Goal: Task Accomplishment & Management: Manage account settings

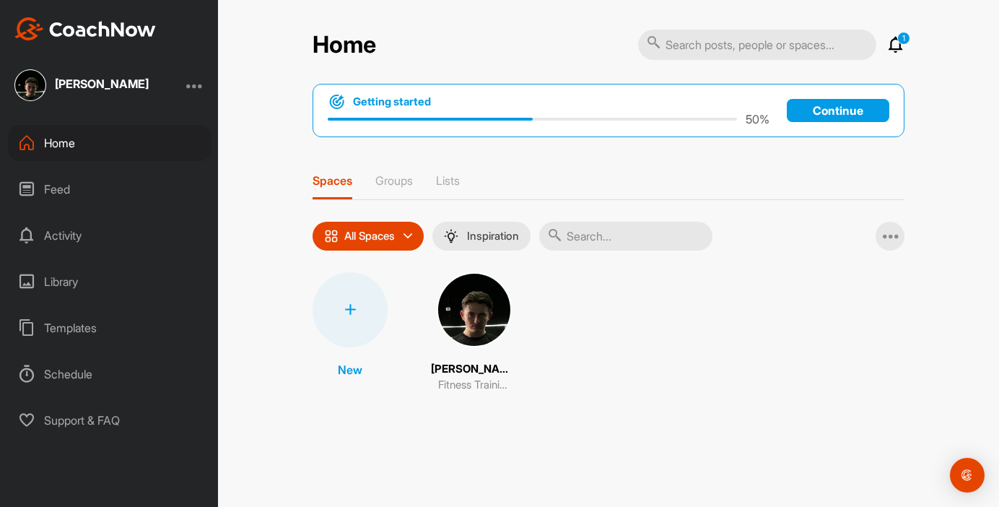
click at [895, 34] on div "1 Notifications Invitations This Week DTS F. created a post : "Hi [PERSON_NAME]…" at bounding box center [771, 45] width 266 height 32
click at [897, 45] on icon at bounding box center [895, 44] width 17 height 17
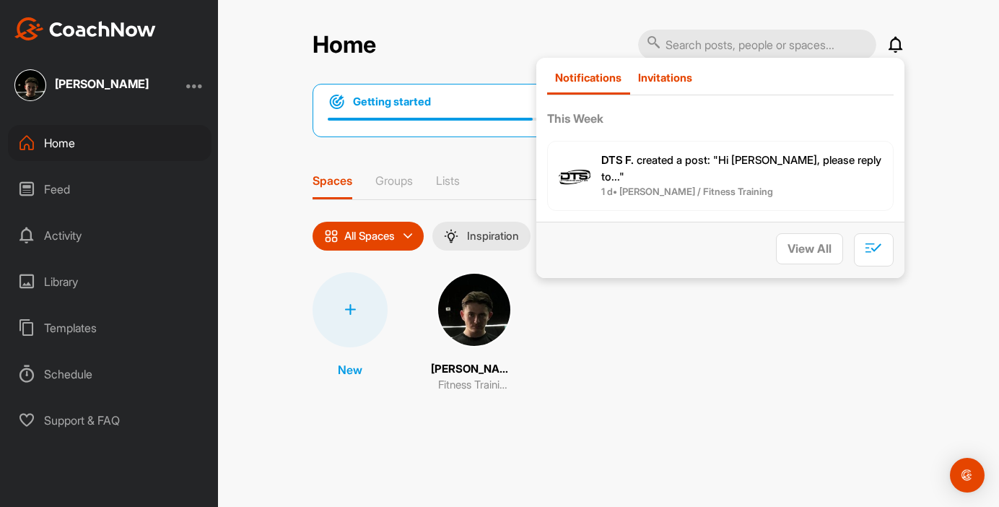
click at [662, 79] on p "Invitations" at bounding box center [665, 78] width 54 height 14
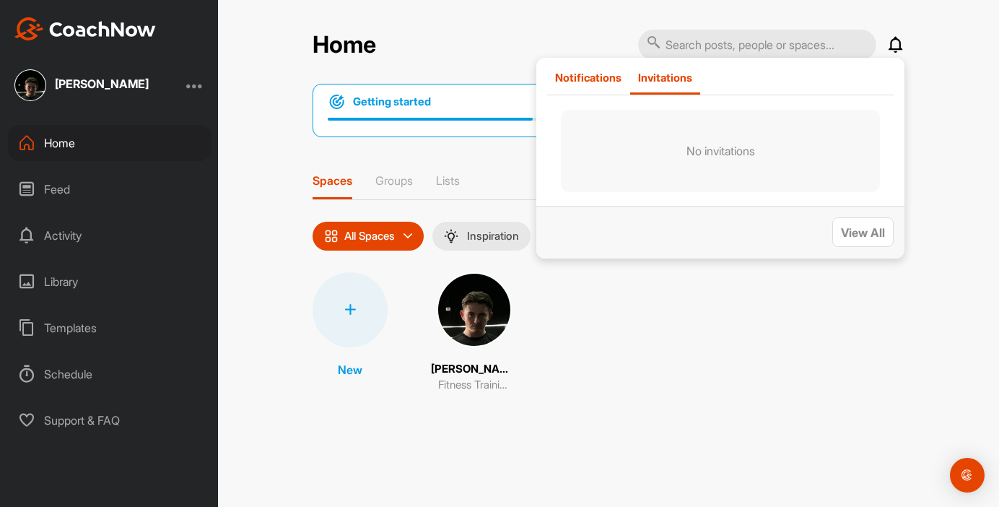
click at [590, 73] on p "Notifications" at bounding box center [588, 78] width 66 height 14
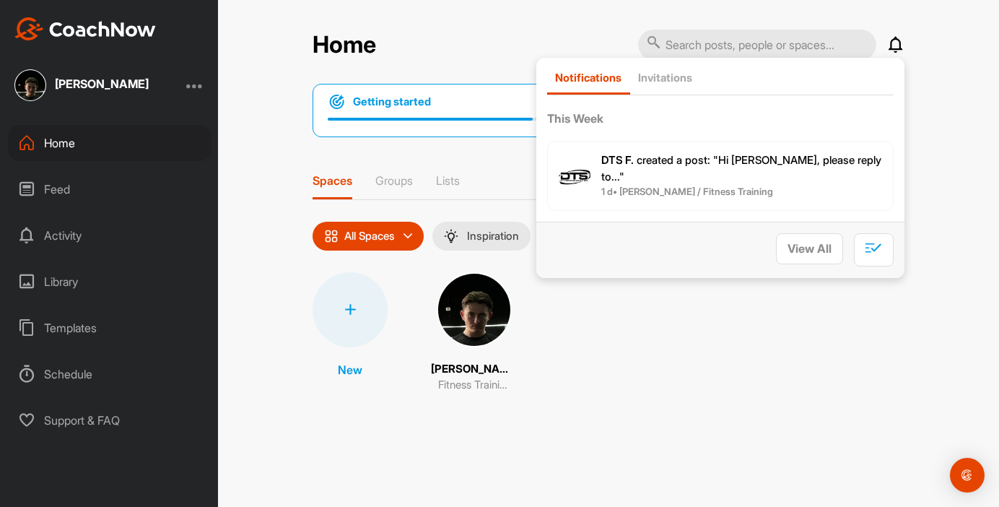
click at [393, 172] on div "Getting started 50 % Continue Spaces Groups Lists All Spaces All spaces SMART L…" at bounding box center [609, 246] width 592 height 324
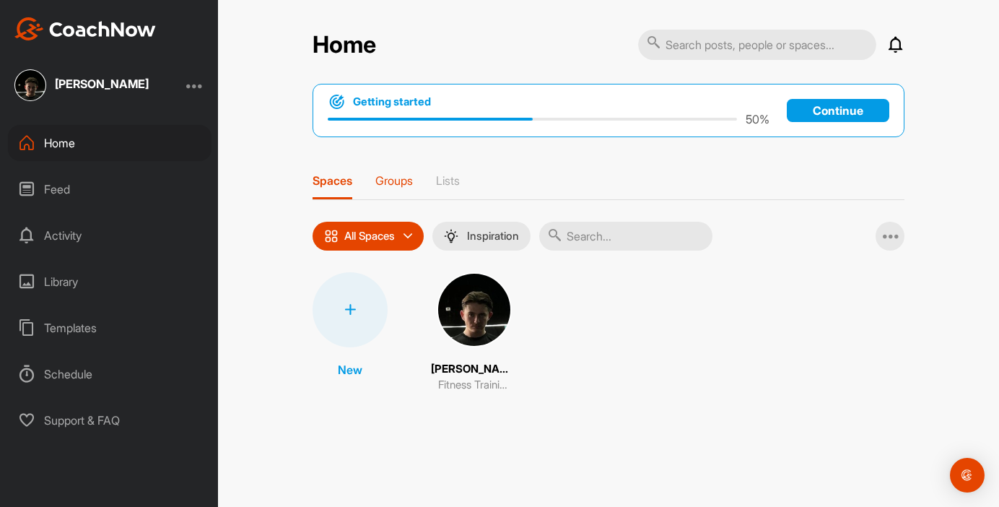
click at [393, 183] on p "Groups" at bounding box center [394, 180] width 38 height 14
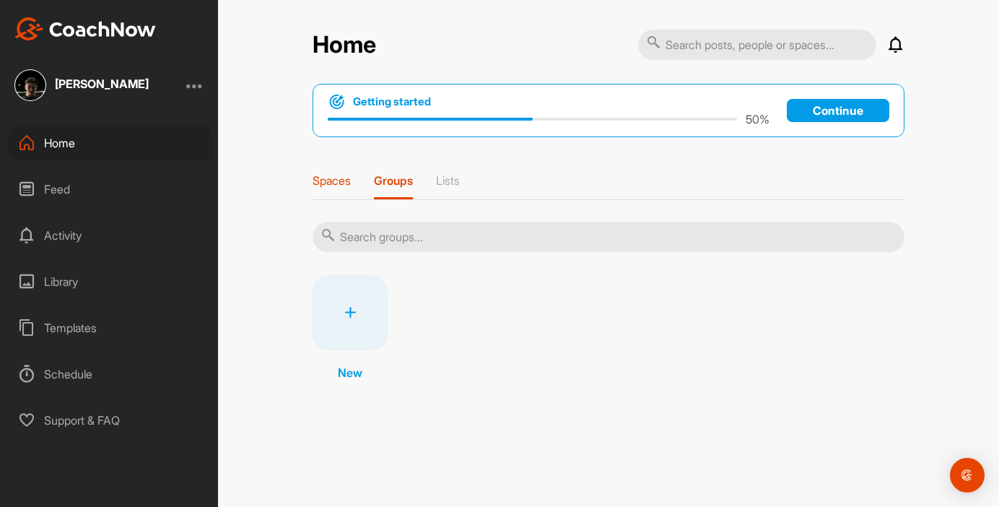
click at [329, 176] on p "Spaces" at bounding box center [332, 180] width 38 height 14
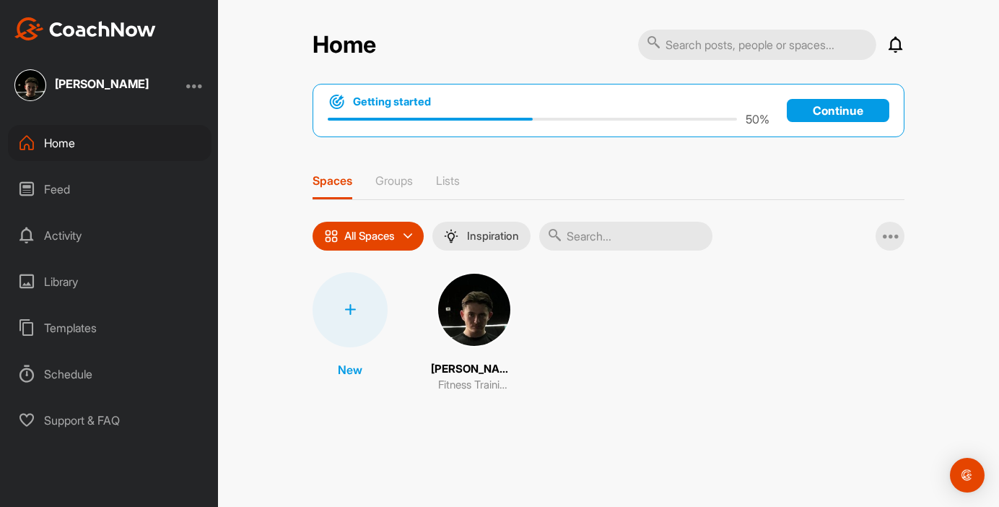
click at [473, 320] on img at bounding box center [474, 309] width 75 height 75
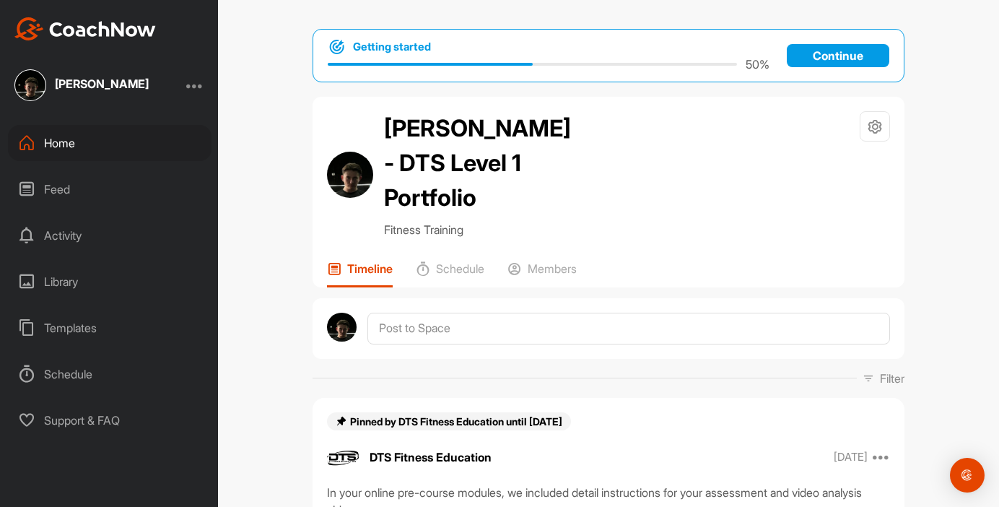
click at [194, 83] on div at bounding box center [194, 85] width 17 height 17
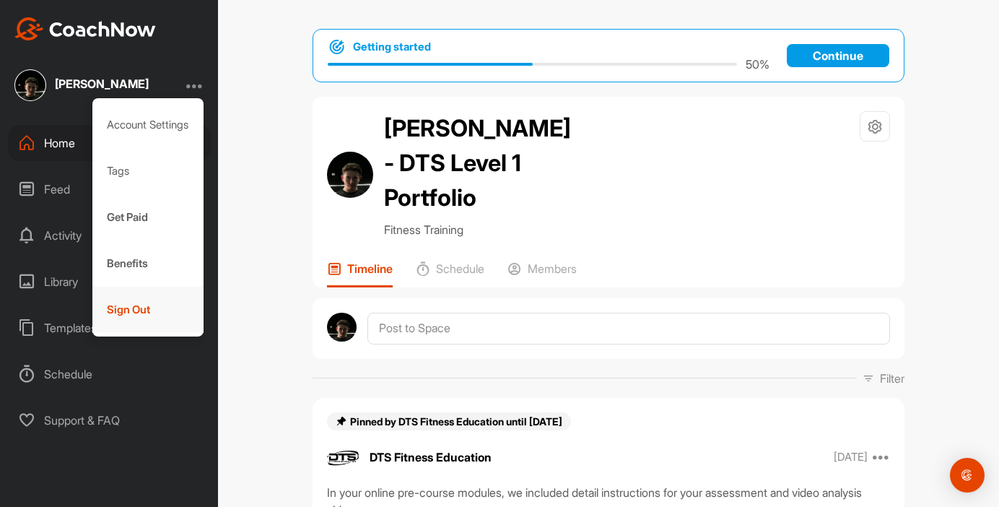
click at [117, 296] on div "Sign Out" at bounding box center [148, 310] width 112 height 46
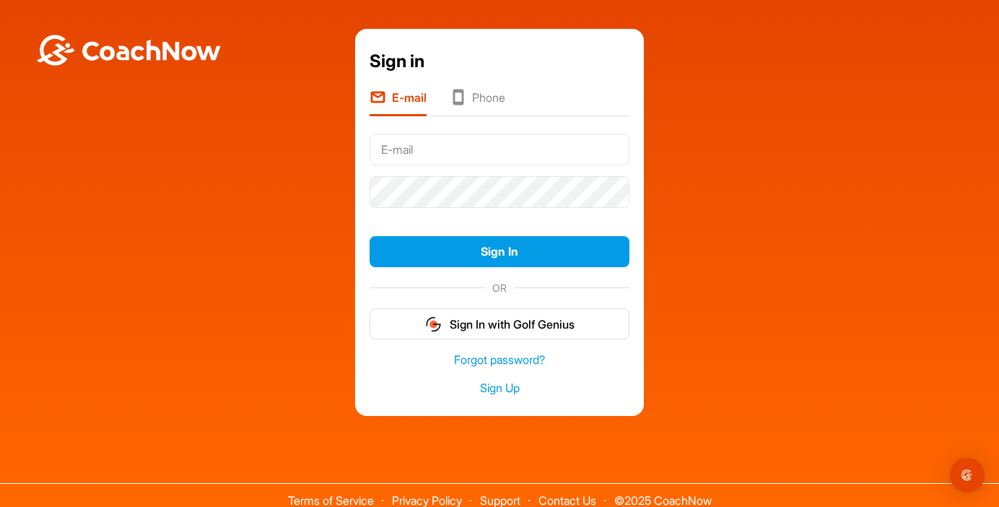
type input "alovely@coachnow.io"
